Goal: Information Seeking & Learning: Learn about a topic

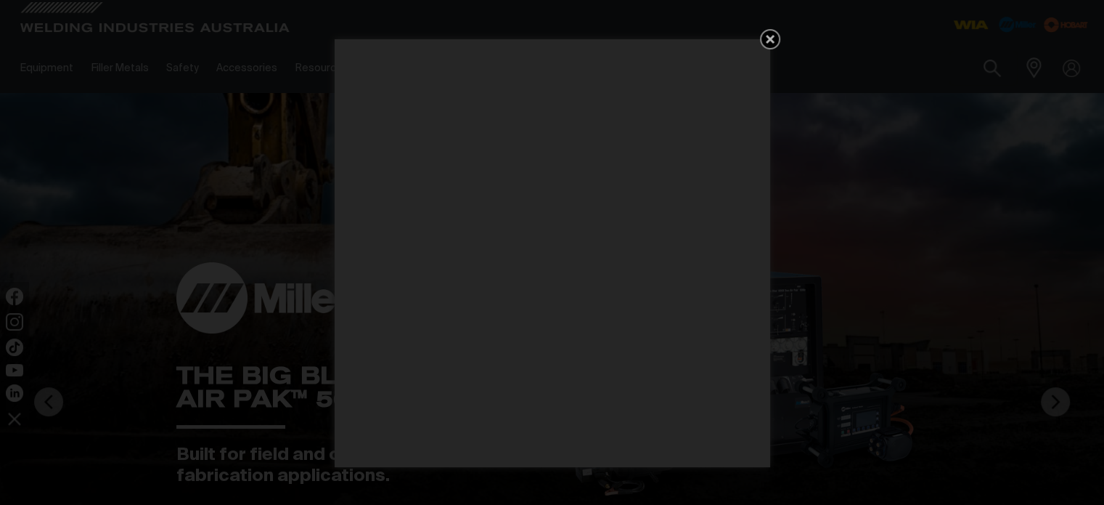
click at [763, 42] on icon "Get 5 WIA Welding Guides Free!" at bounding box center [770, 38] width 17 height 17
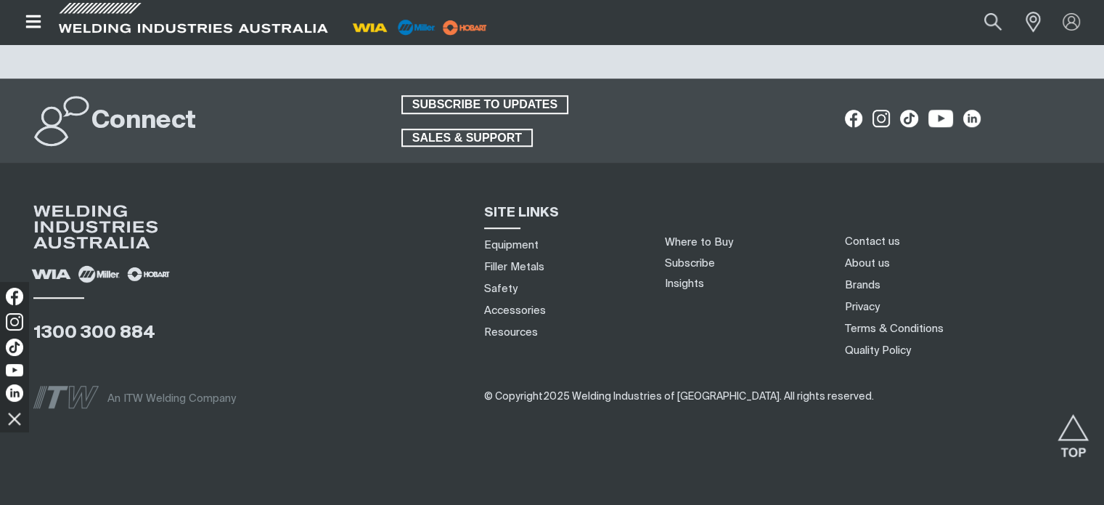
scroll to position [6706, 0]
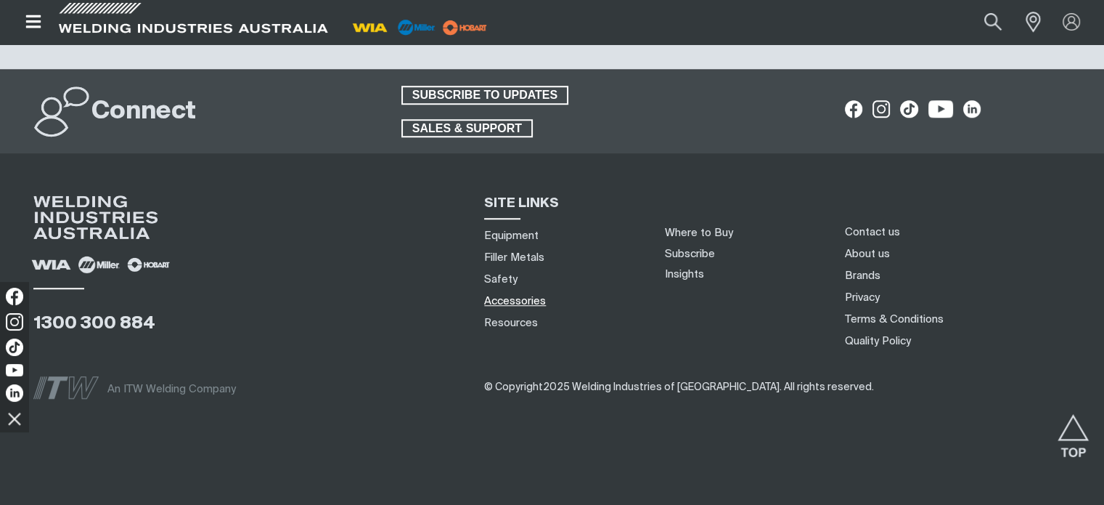
click at [527, 295] on link "Accessories" at bounding box center [515, 300] width 62 height 15
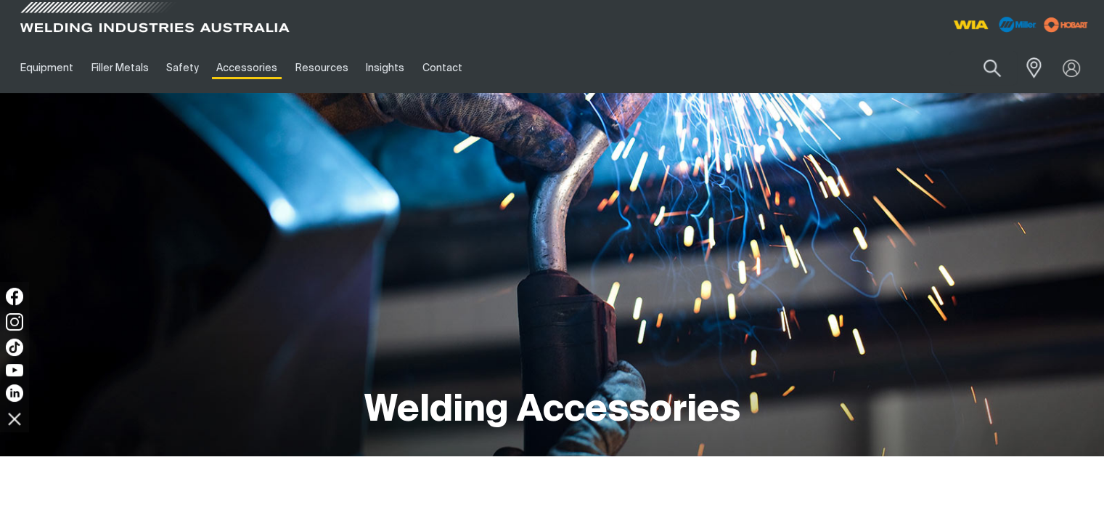
click at [96, 25] on span at bounding box center [155, 21] width 276 height 43
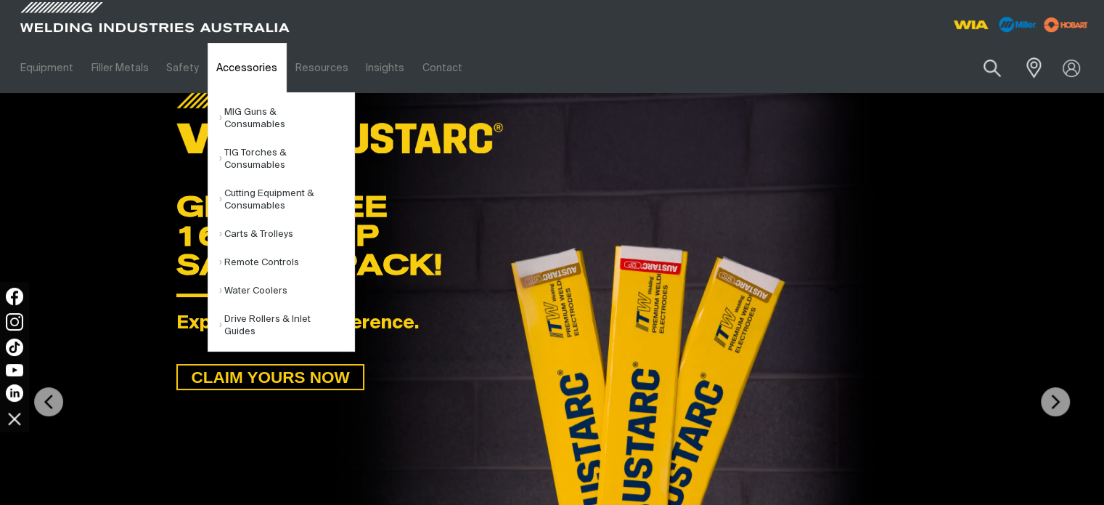
click at [240, 64] on link "Accessories" at bounding box center [247, 68] width 78 height 50
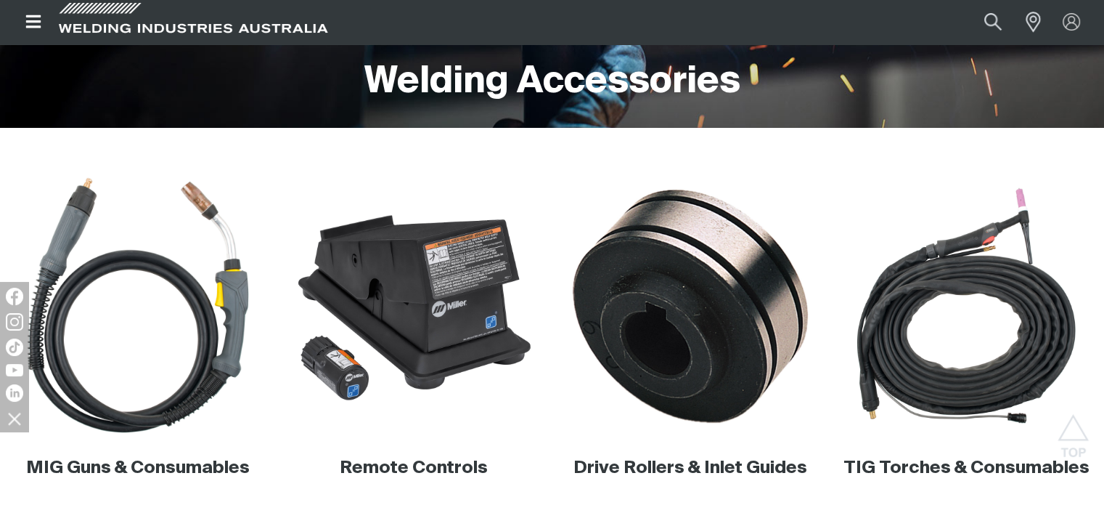
scroll to position [343, 0]
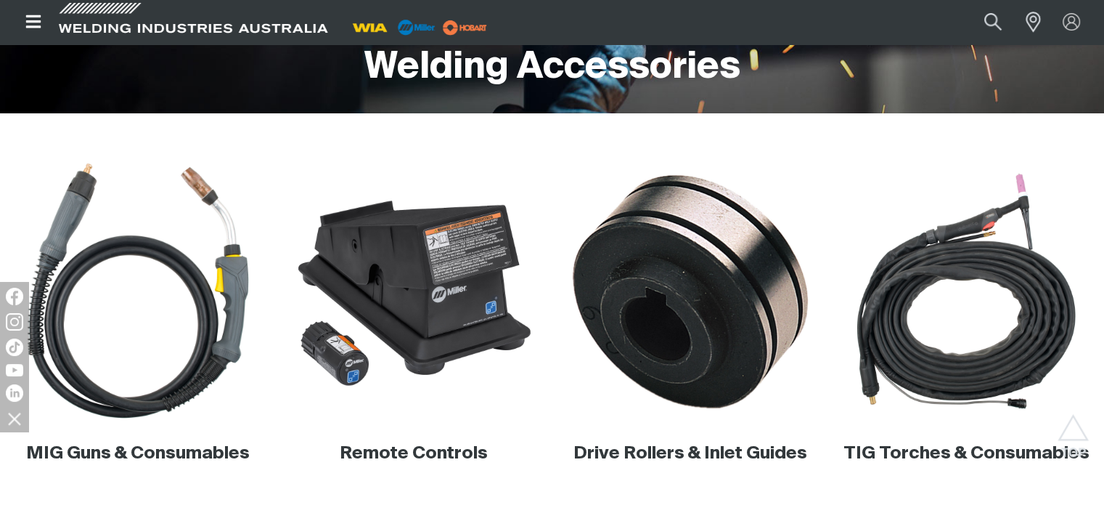
click at [167, 333] on img at bounding box center [138, 291] width 262 height 262
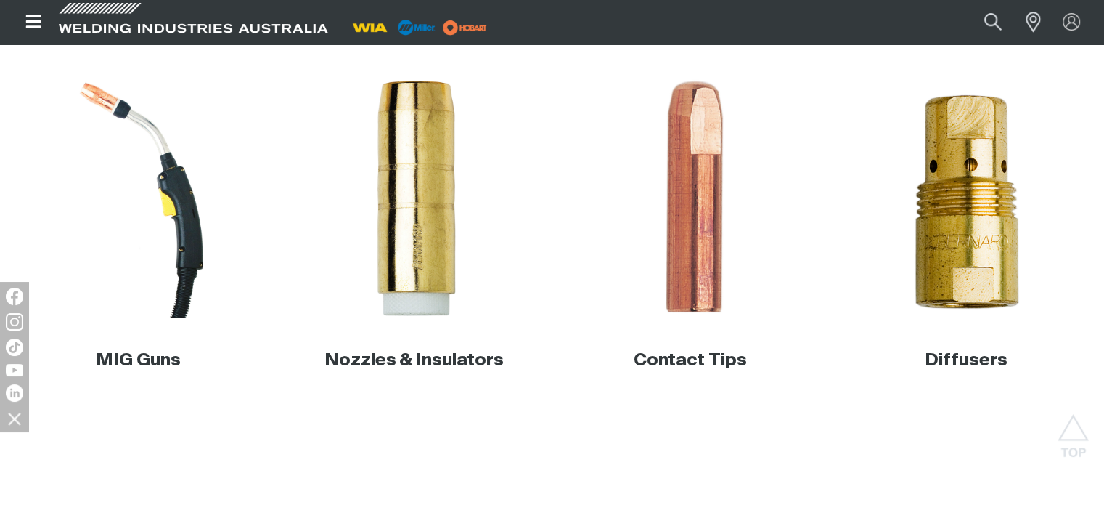
scroll to position [437, 0]
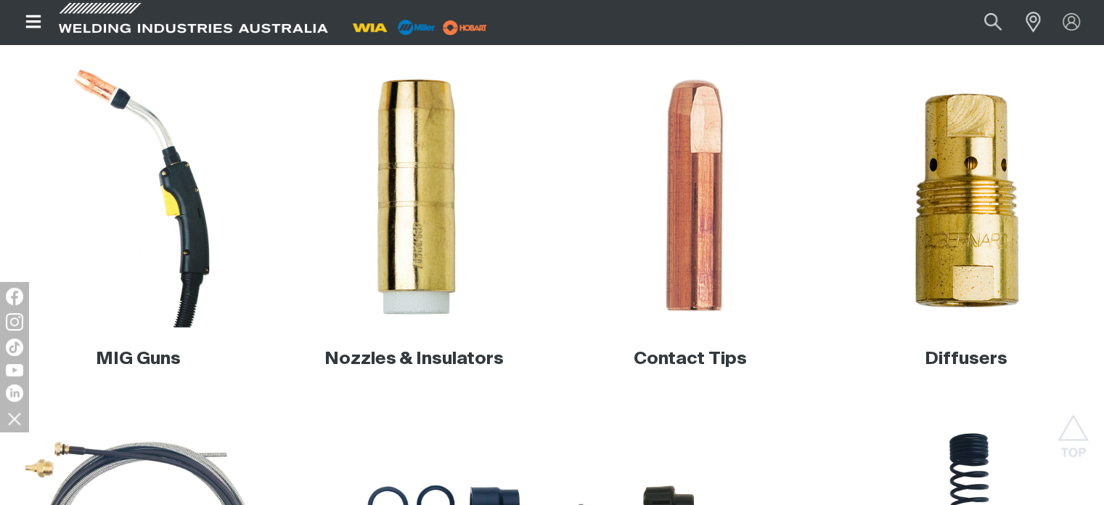
click at [180, 243] on img at bounding box center [138, 196] width 262 height 262
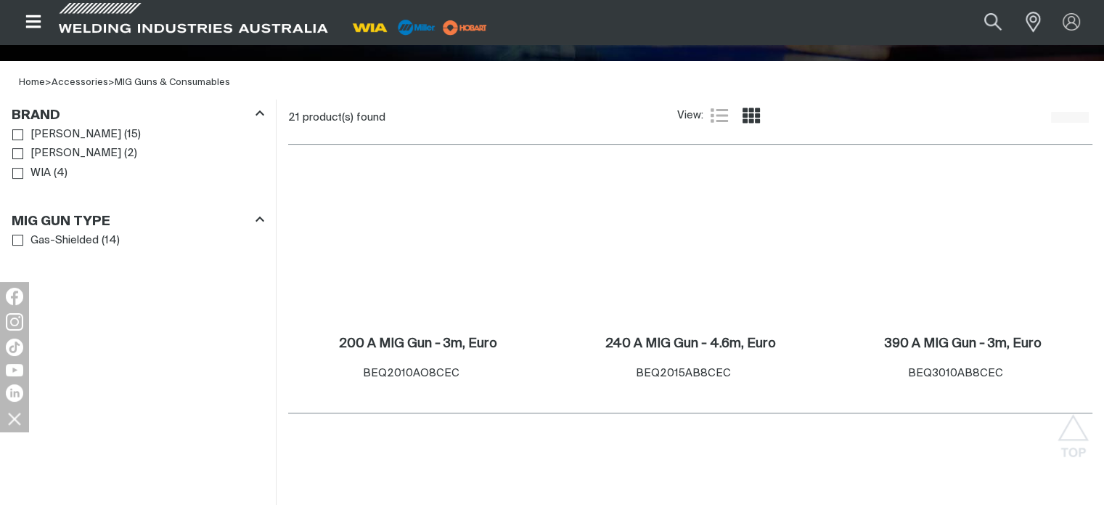
scroll to position [417, 0]
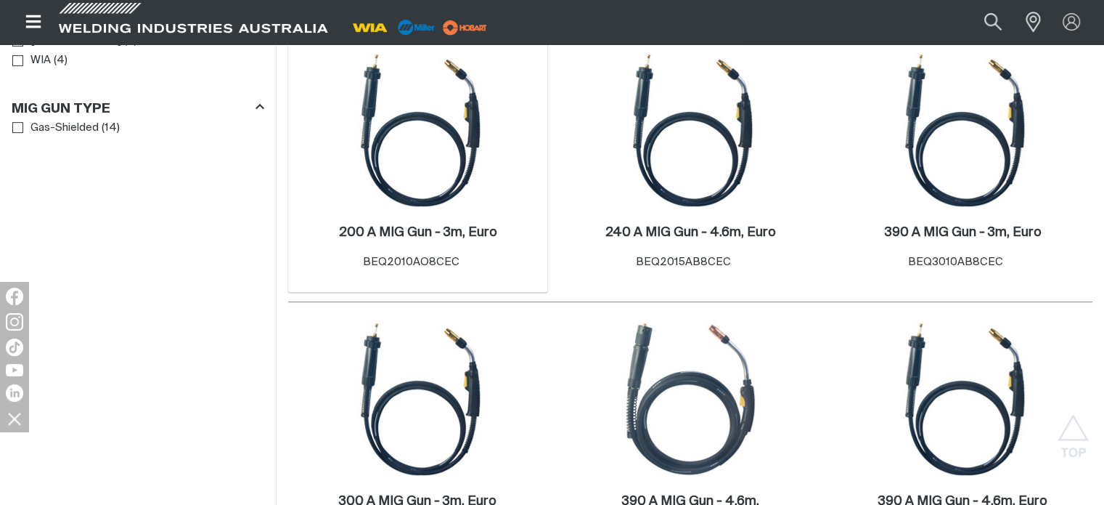
scroll to position [507, 0]
click at [391, 208] on div "200 A MIG Gun - 3m, Euro . Item No. BEQ2010AO8CEC" at bounding box center [417, 250] width 245 height 85
click at [425, 144] on img at bounding box center [418, 130] width 155 height 155
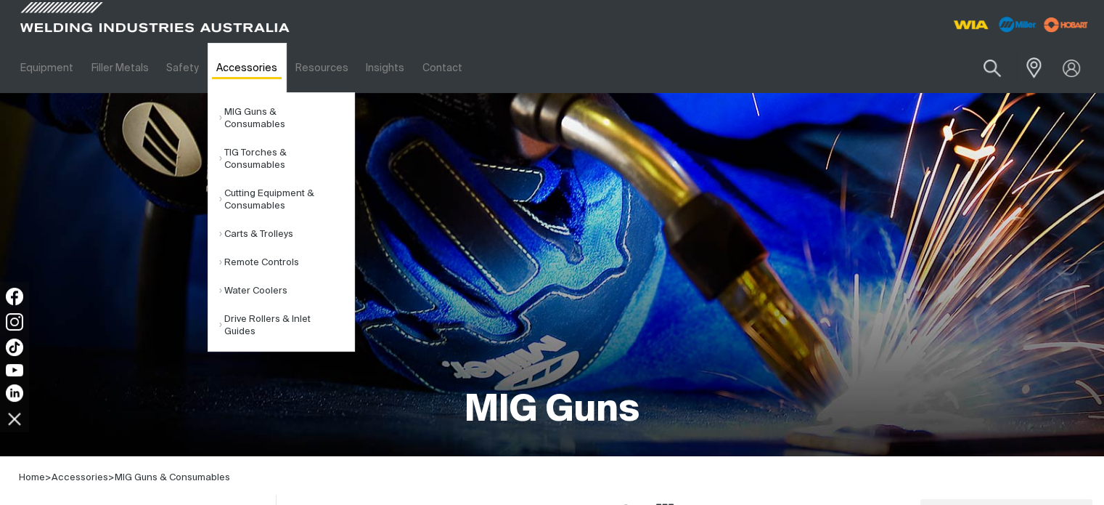
click at [232, 59] on link "Accessories" at bounding box center [247, 68] width 78 height 50
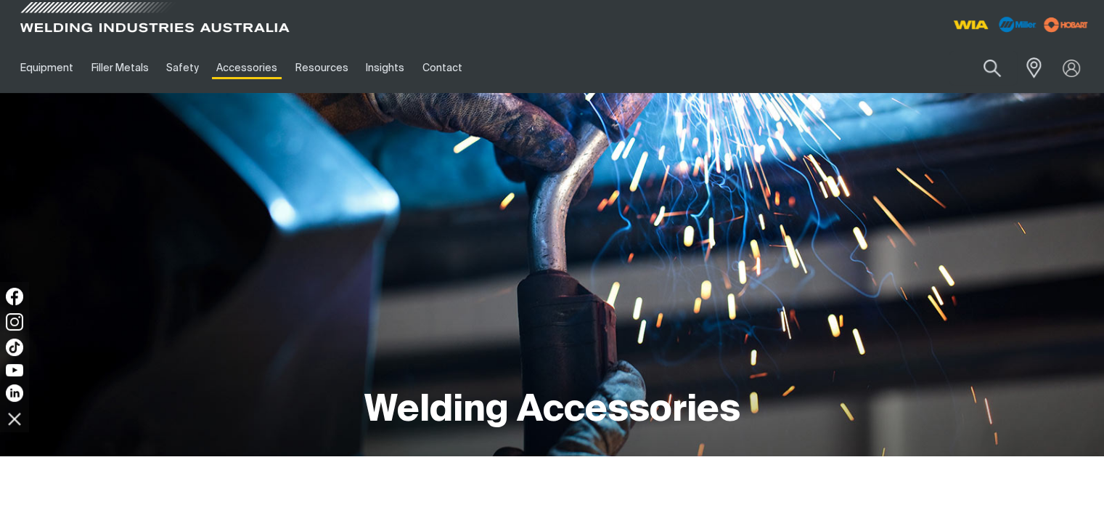
click at [45, 23] on span at bounding box center [155, 21] width 276 height 43
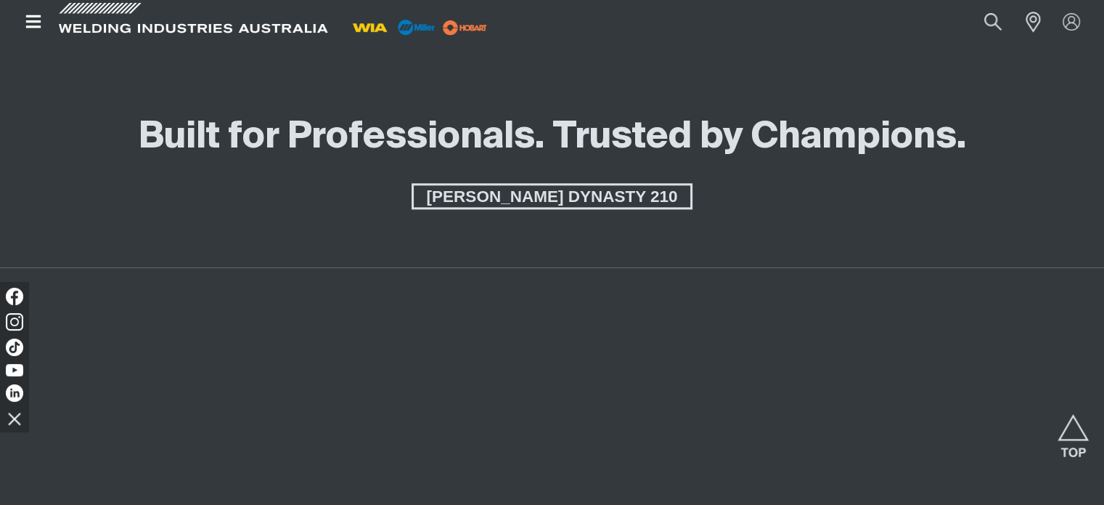
scroll to position [1793, 0]
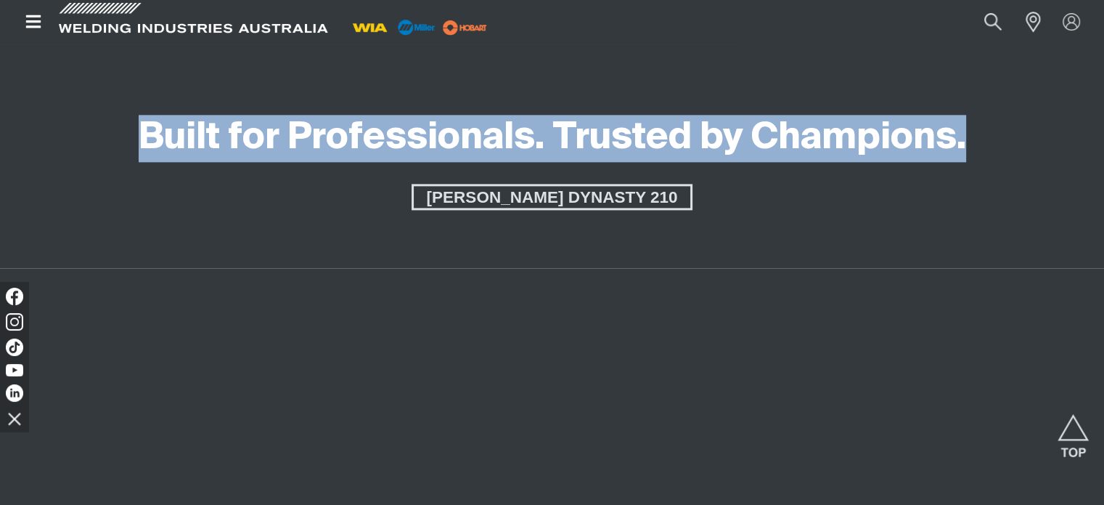
drag, startPoint x: 136, startPoint y: 131, endPoint x: 984, endPoint y: 188, distance: 850.7
copy span "Built for Professionals. Trusted by Champions."
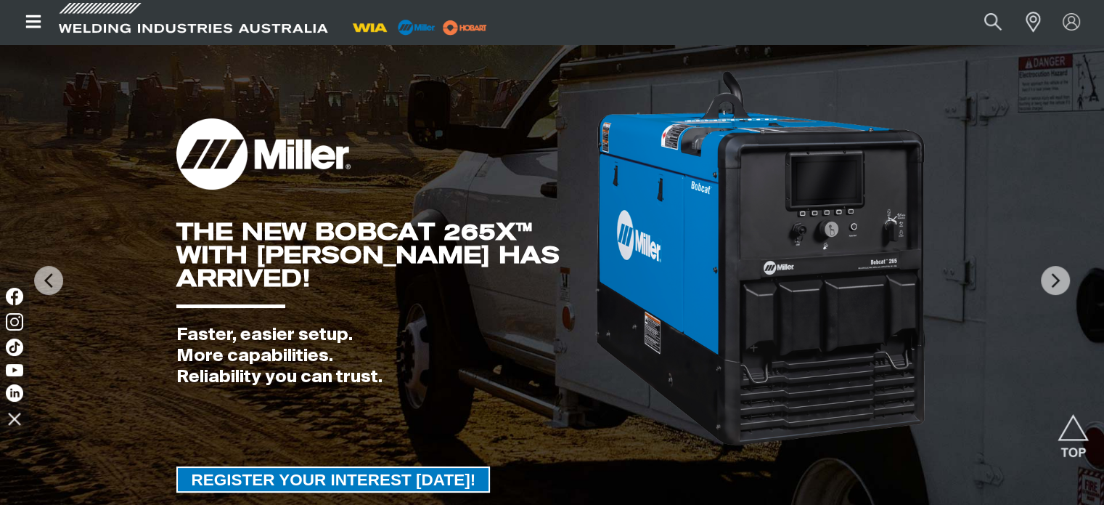
scroll to position [0, 0]
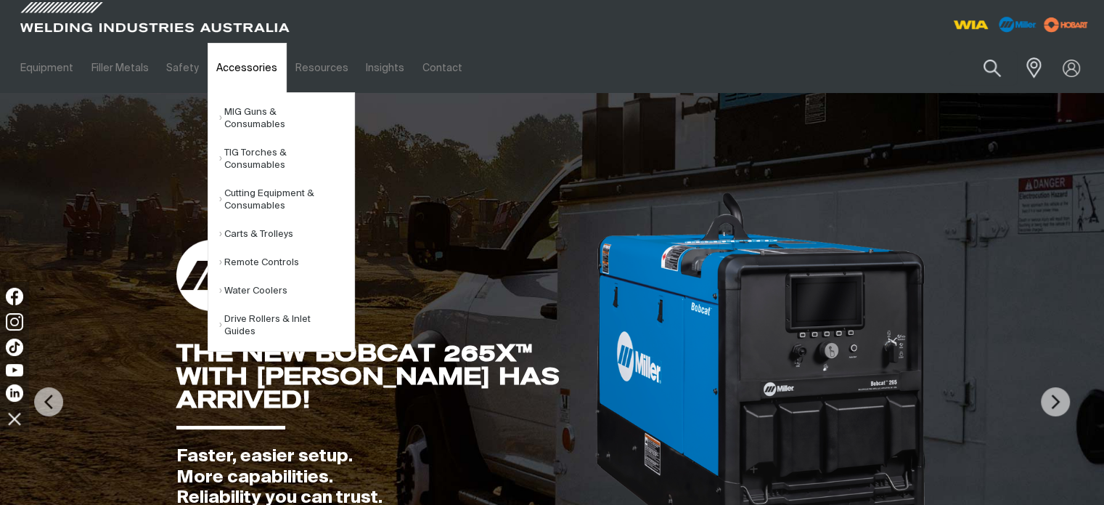
click at [240, 71] on link "Accessories" at bounding box center [247, 68] width 78 height 50
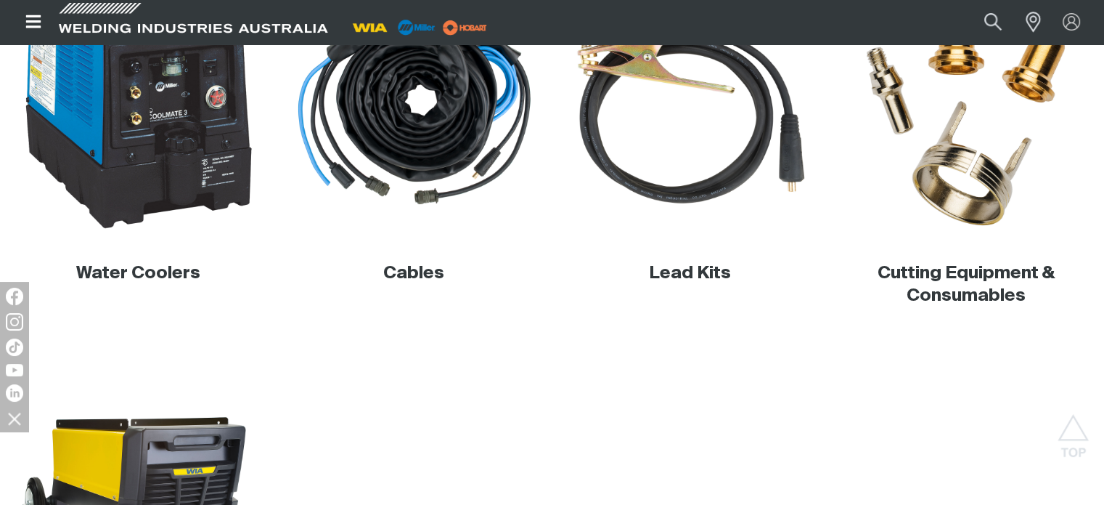
scroll to position [877, 0]
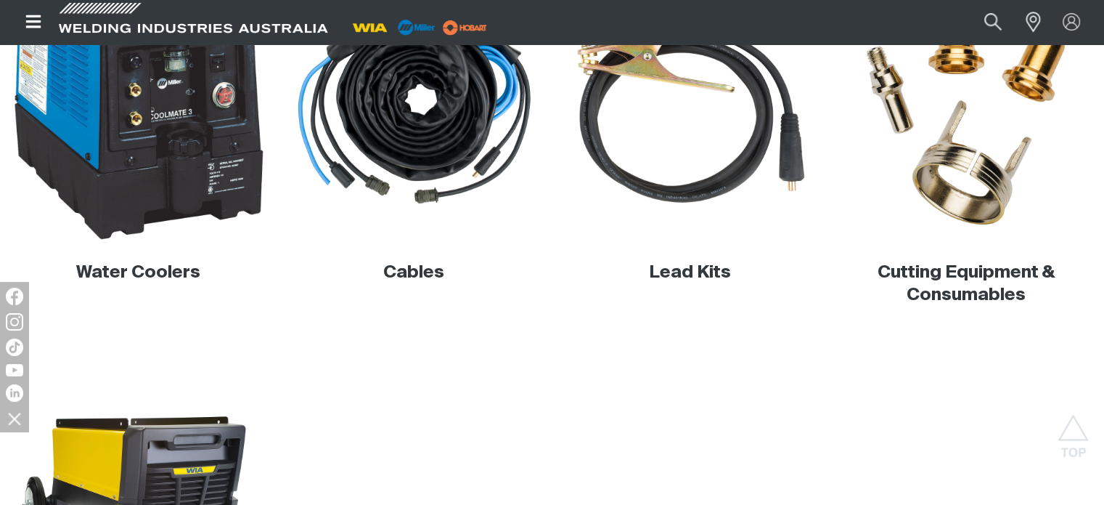
click at [205, 188] on img at bounding box center [138, 110] width 262 height 262
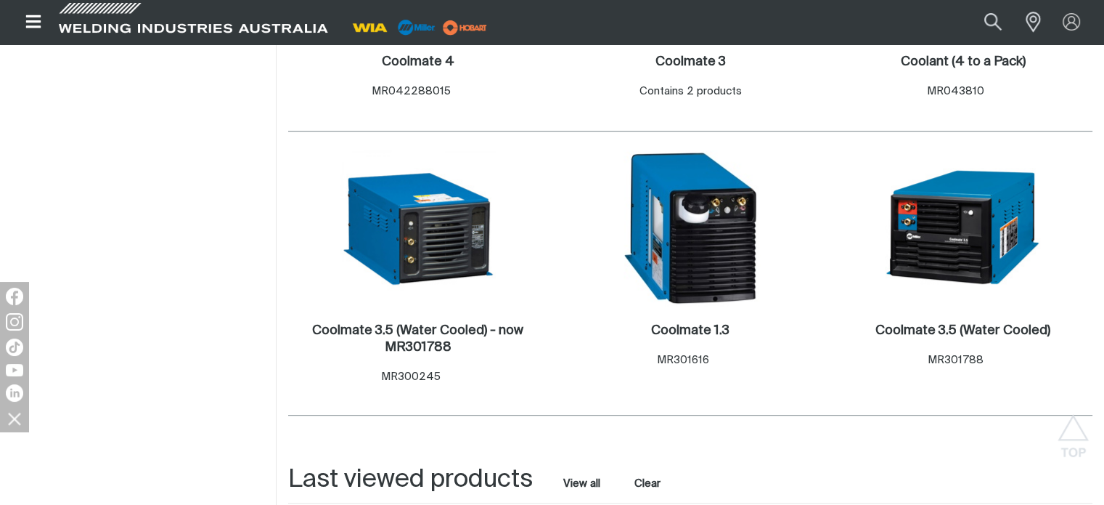
scroll to position [677, 0]
